Goal: Information Seeking & Learning: Find specific page/section

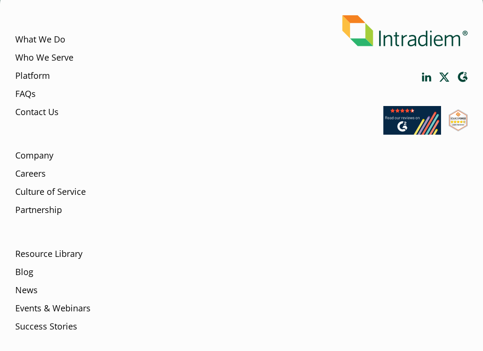
scroll to position [3220, 0]
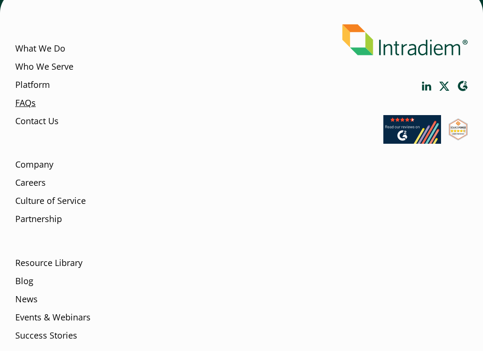
click at [33, 103] on link "FAQs" at bounding box center [25, 102] width 21 height 12
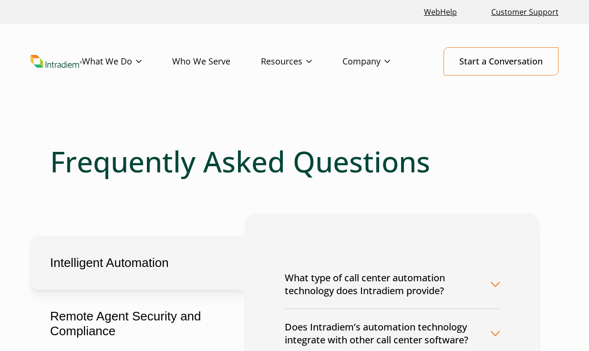
click at [57, 62] on img "Link to homepage of Intradiem" at bounding box center [57, 61] width 52 height 13
